Goal: Use online tool/utility: Utilize a website feature to perform a specific function

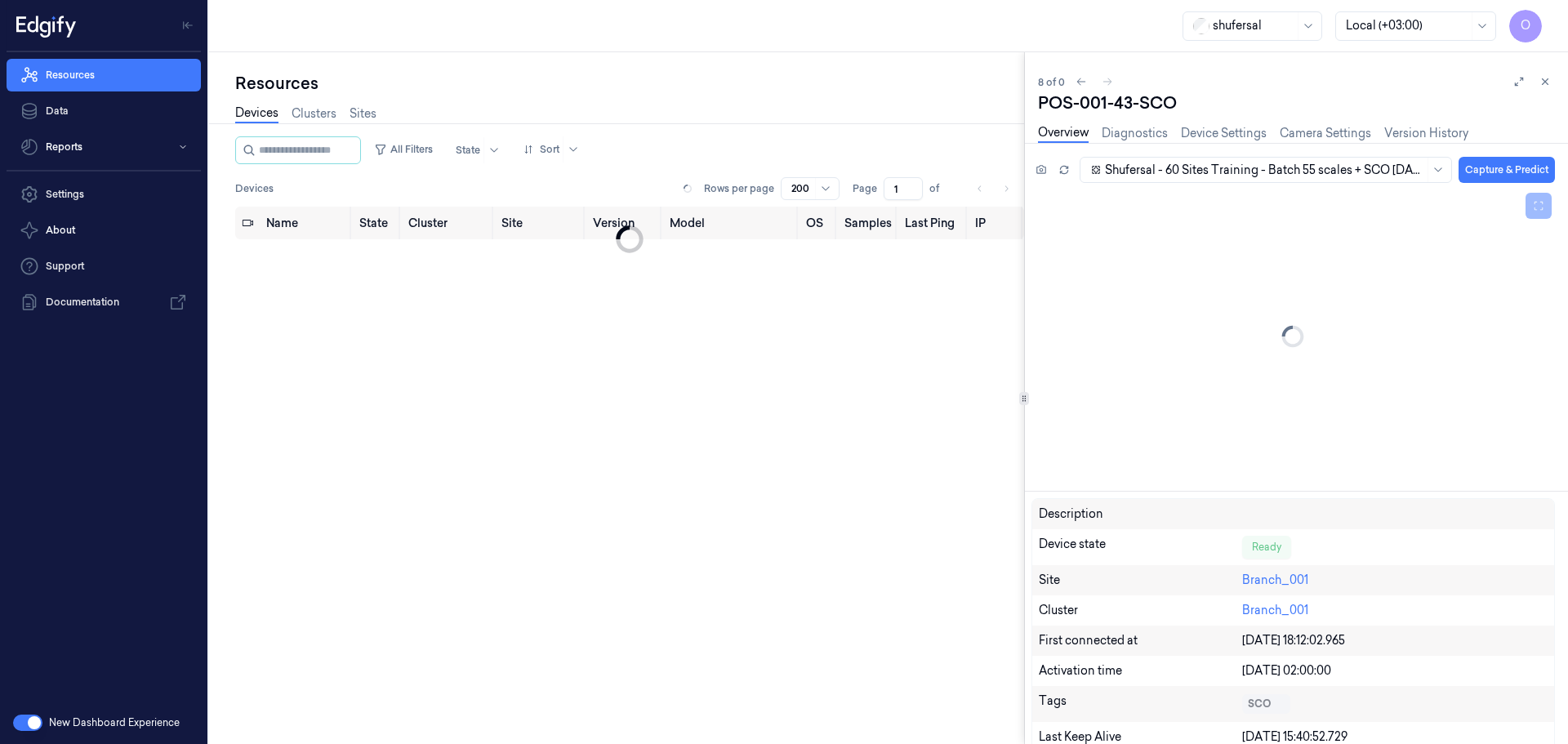
click at [264, 139] on input "string" at bounding box center [308, 150] width 98 height 26
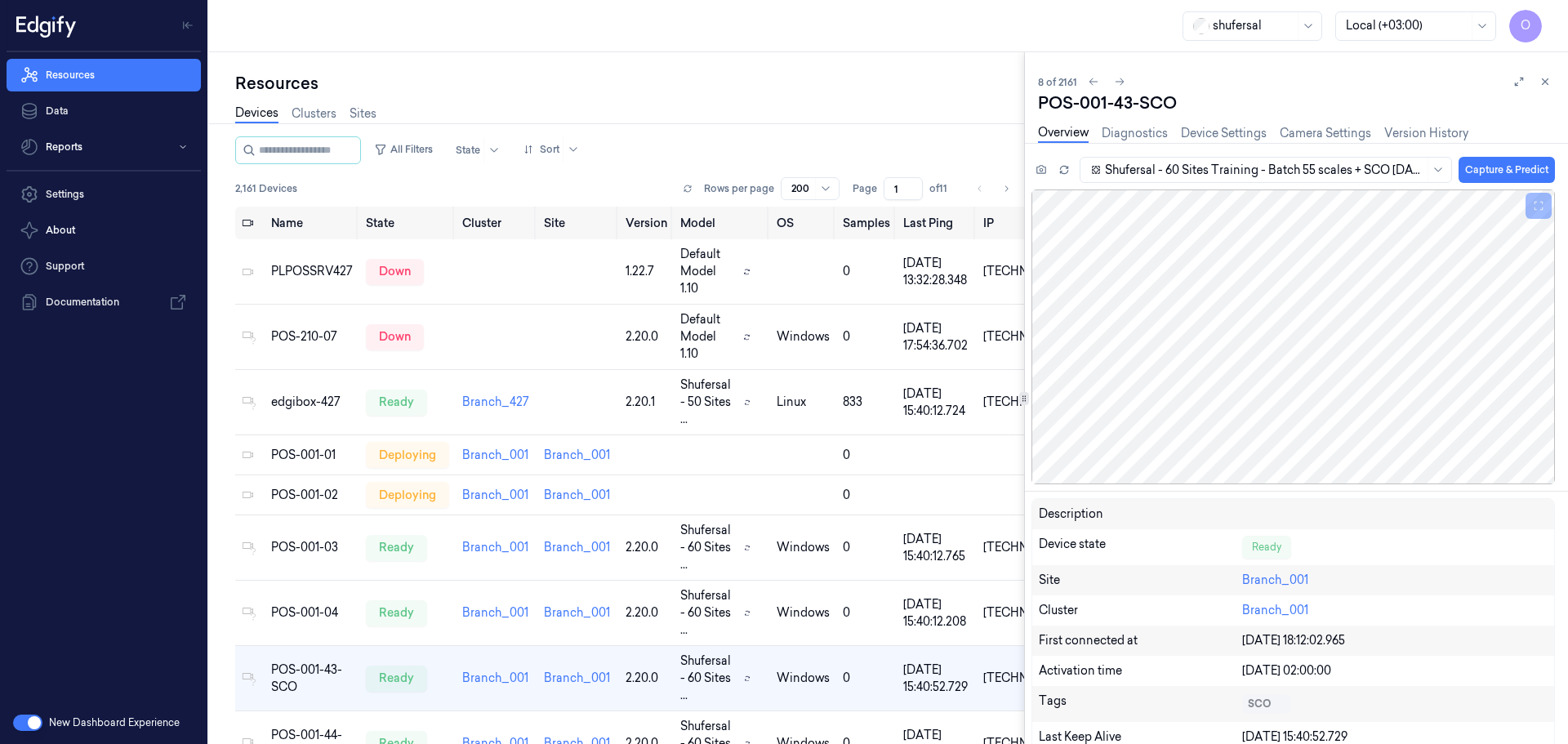
scroll to position [204, 0]
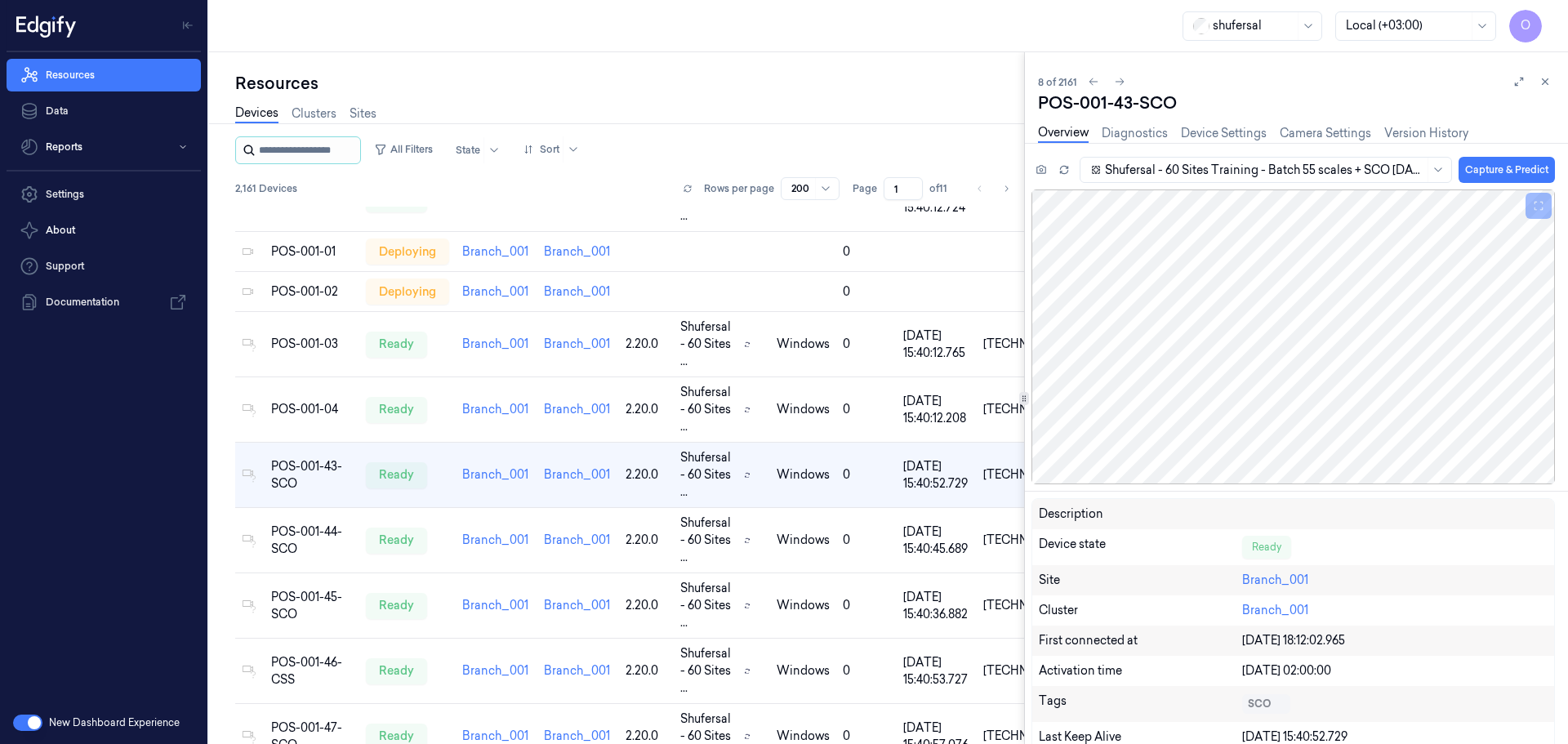
click at [284, 152] on input "string" at bounding box center [308, 150] width 98 height 26
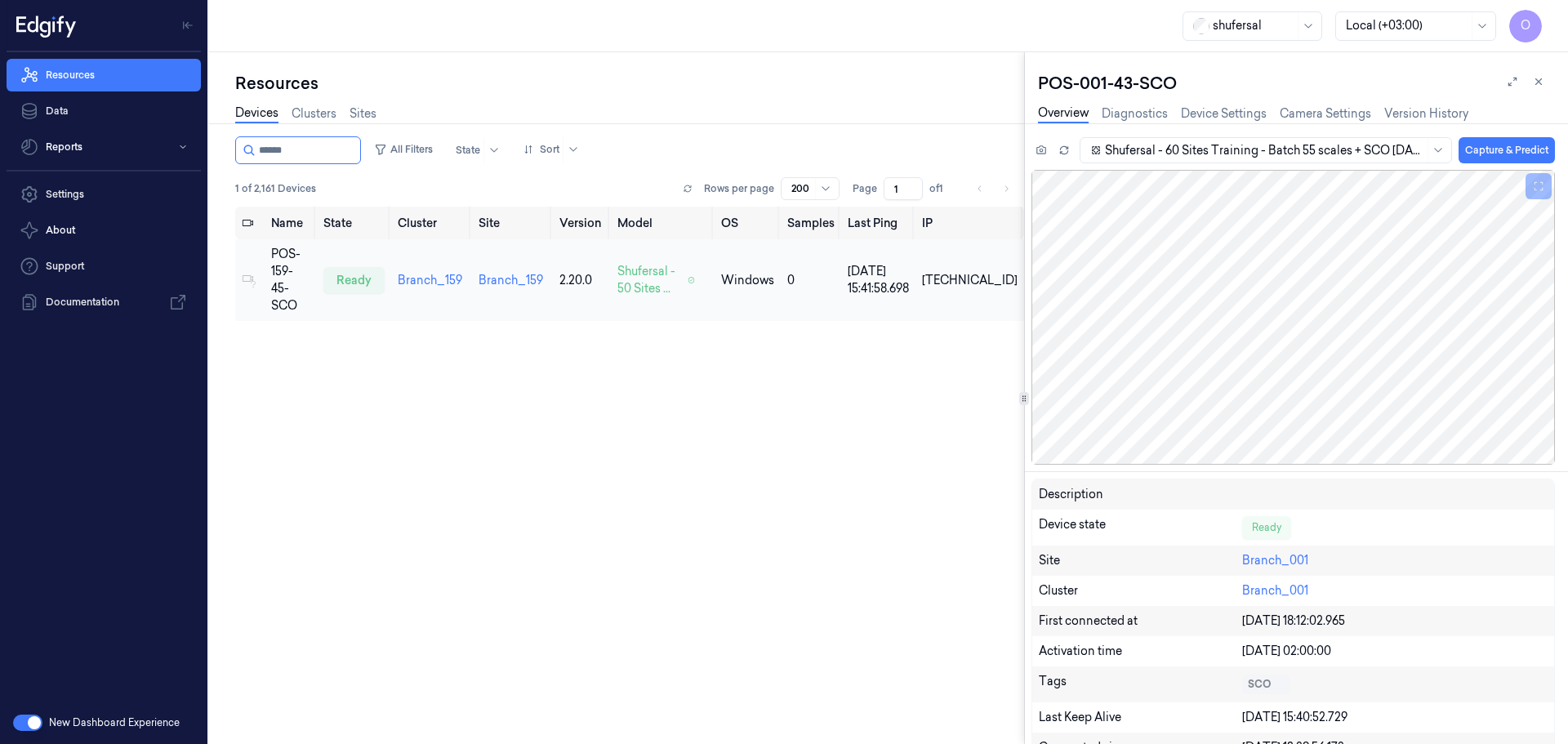
type input "******"
click at [297, 262] on div "POS-159-45-SCO" at bounding box center [291, 280] width 39 height 68
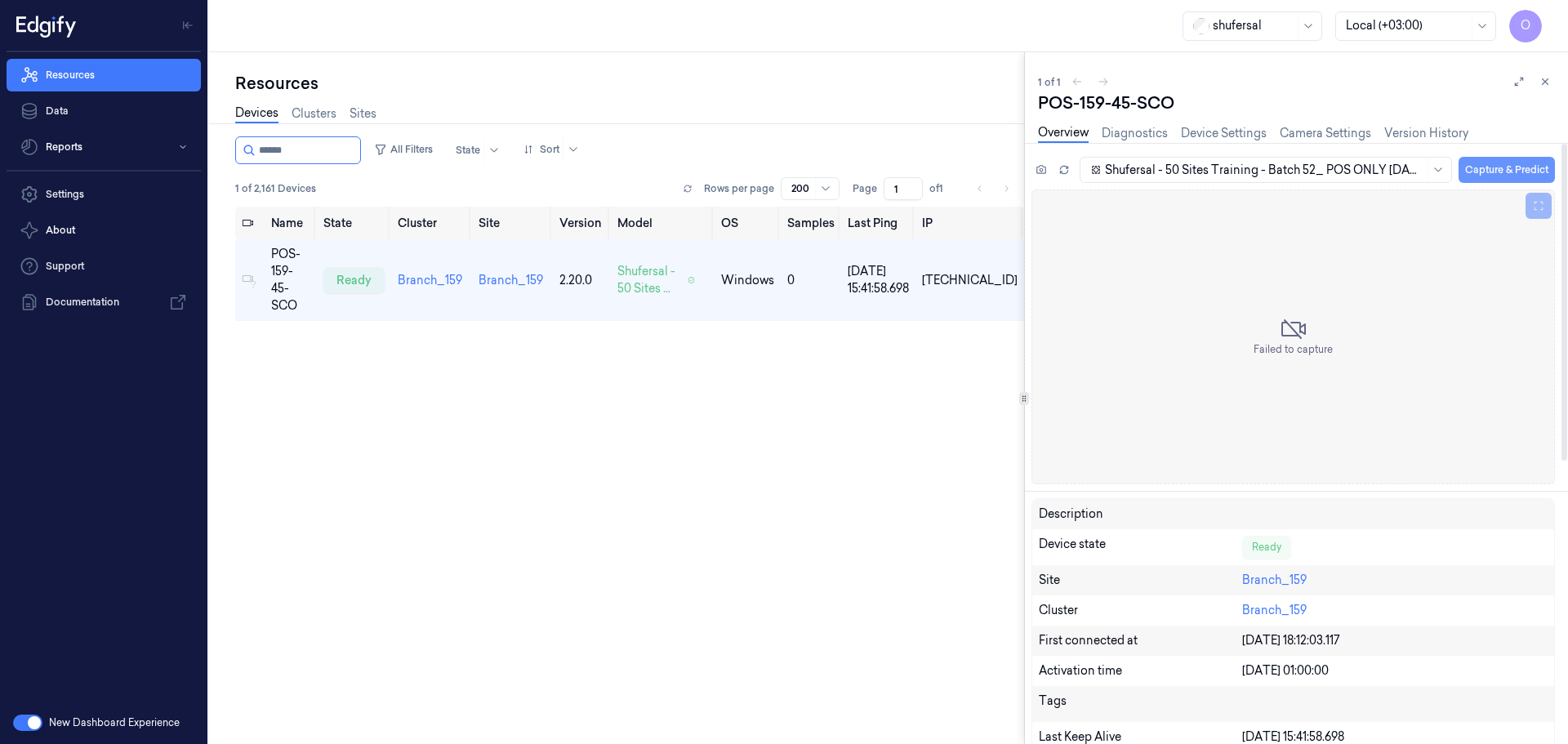
click at [1468, 168] on button "Capture & Predict" at bounding box center [1506, 170] width 96 height 26
click at [1496, 164] on button "Capture & Predict" at bounding box center [1506, 170] width 96 height 26
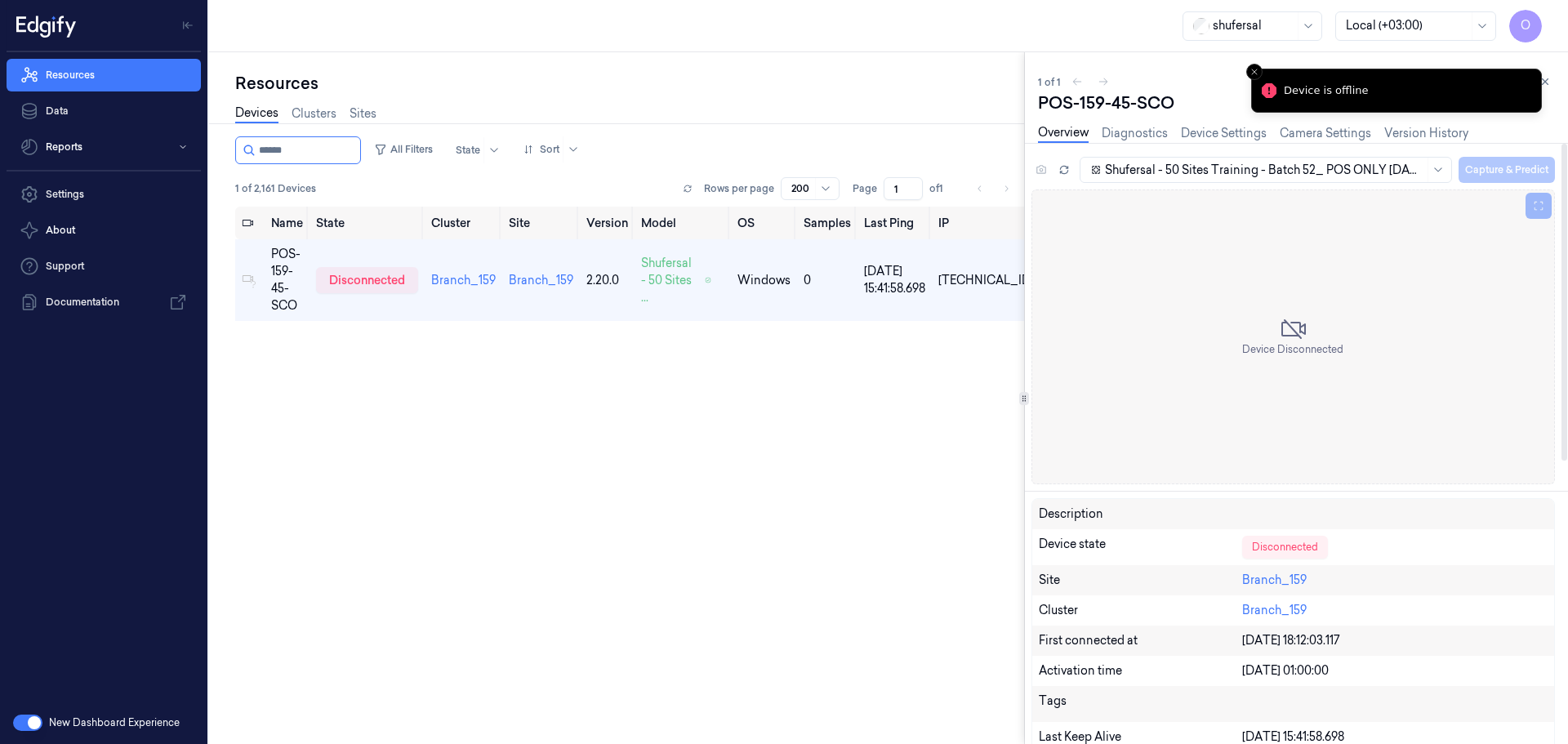
click at [1496, 164] on div "Shufersal - 50 Sites Training - Batch 52_ POS ONLY [DATE] 02:00 [DATE] 02:00 Au…" at bounding box center [1316, 170] width 478 height 27
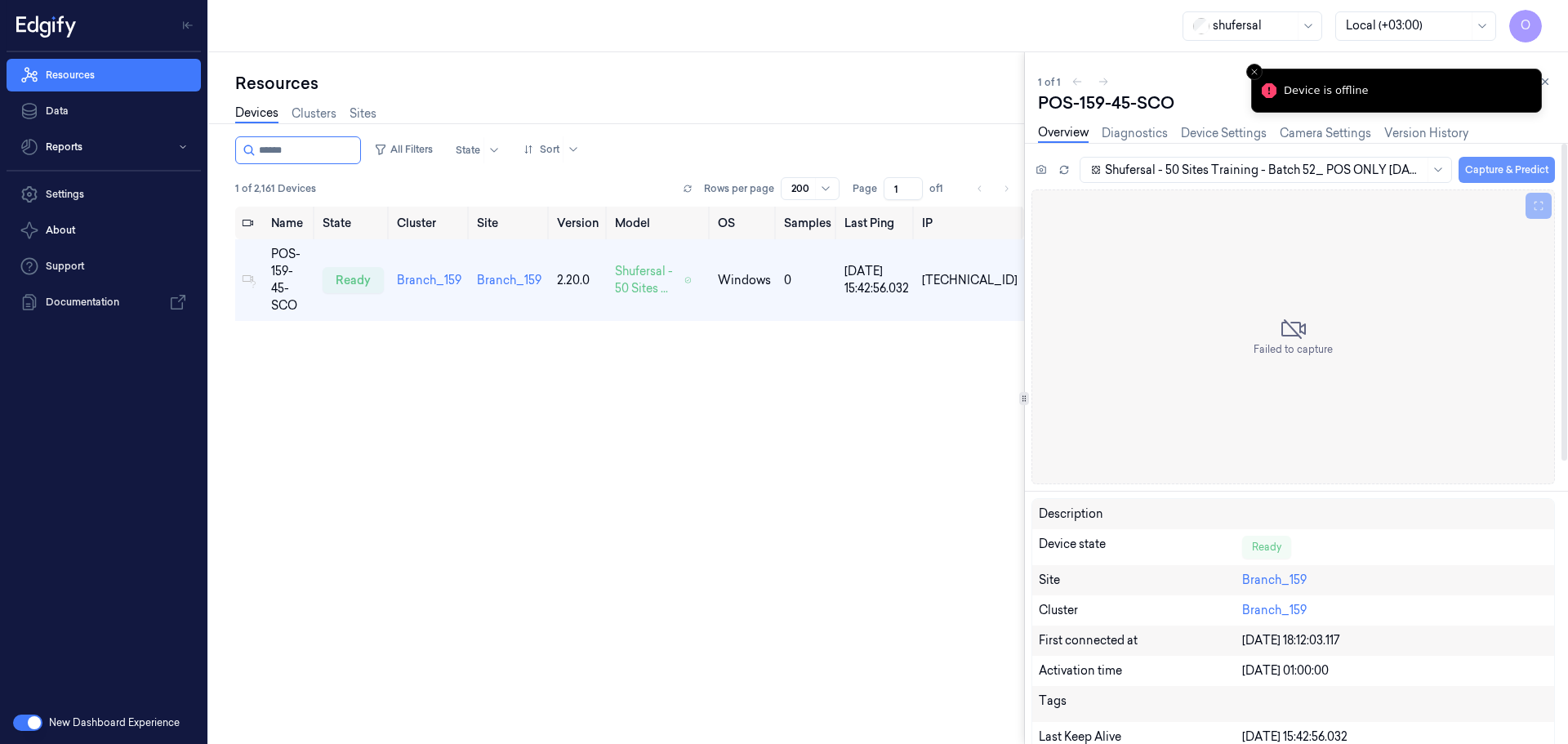
click at [1496, 164] on button "Capture & Predict" at bounding box center [1506, 170] width 96 height 26
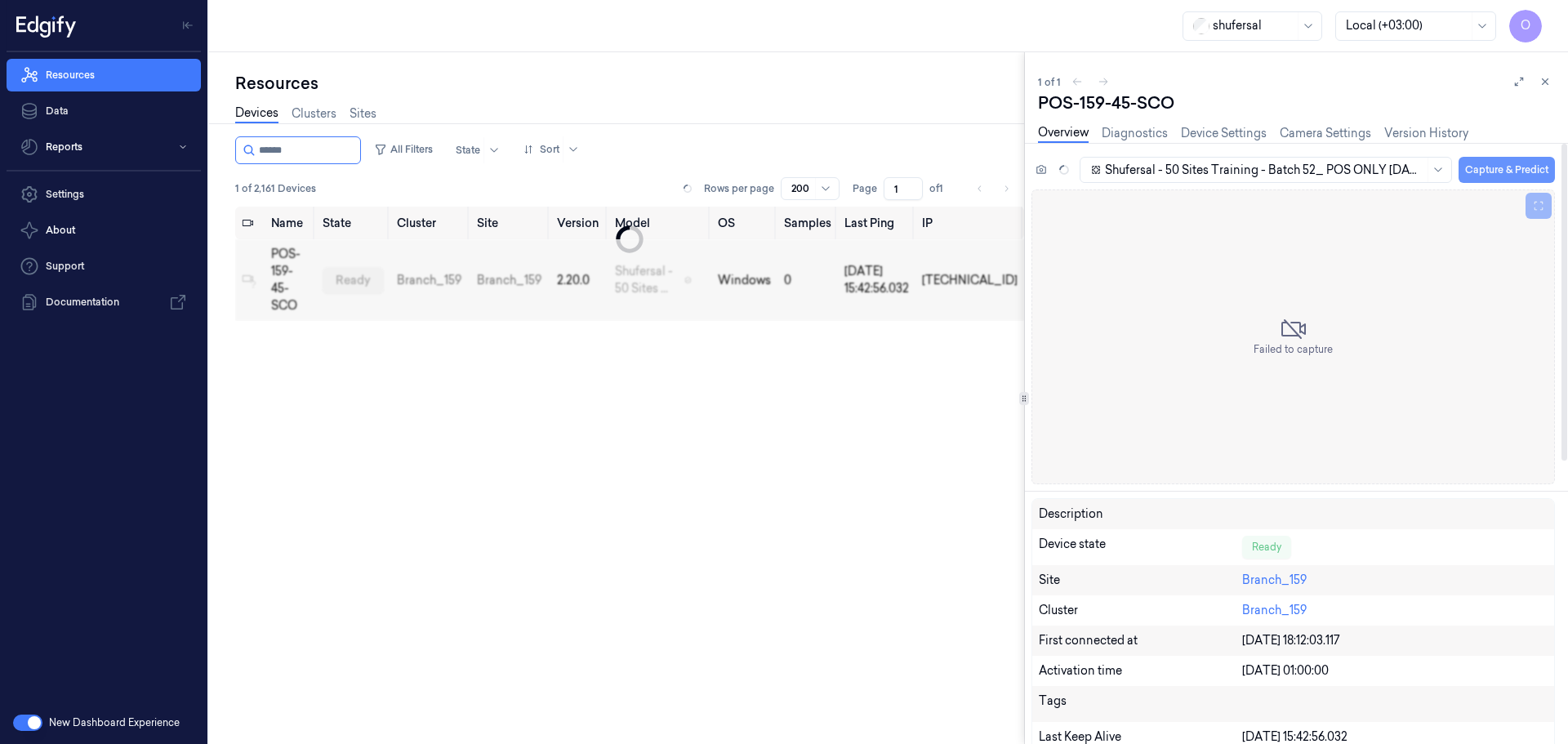
click at [1493, 170] on button "Capture & Predict" at bounding box center [1506, 170] width 96 height 26
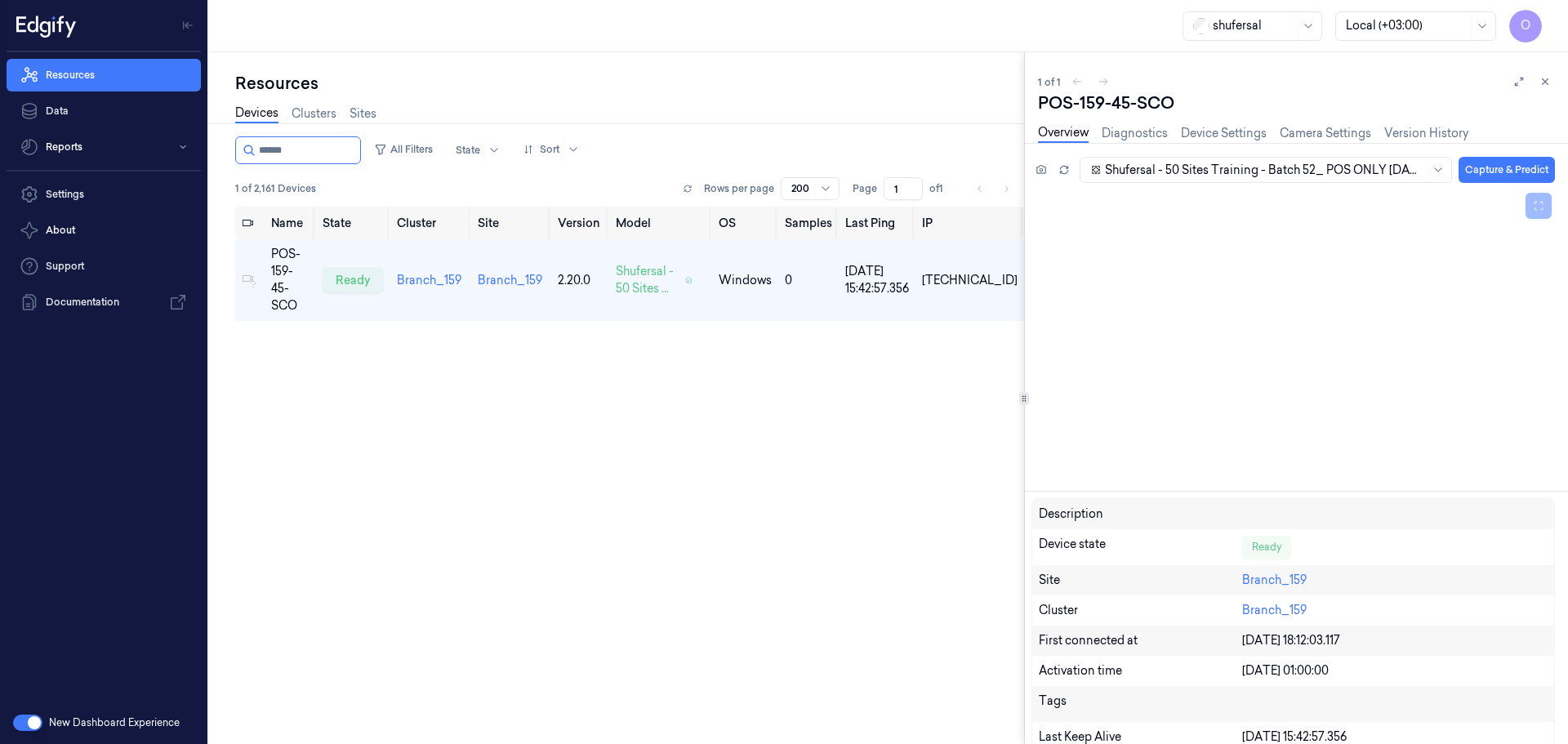
click at [154, 443] on div "Resources Data Reports Settings About Support Documentation" at bounding box center [103, 377] width 207 height 649
click at [1477, 185] on div "Shufersal - 50 Sites Training - Batch 52_ POS ONLY [DATE] 02:00 [DATE] 02:00 Au…" at bounding box center [1293, 172] width 523 height 33
click at [1477, 173] on button "Capture & Predict" at bounding box center [1506, 170] width 96 height 26
click at [1486, 167] on button "Capture & Predict" at bounding box center [1506, 170] width 96 height 26
